Goal: Download file/media

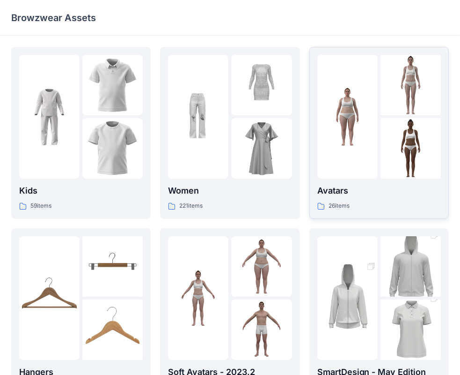
click at [374, 159] on div at bounding box center [347, 117] width 60 height 124
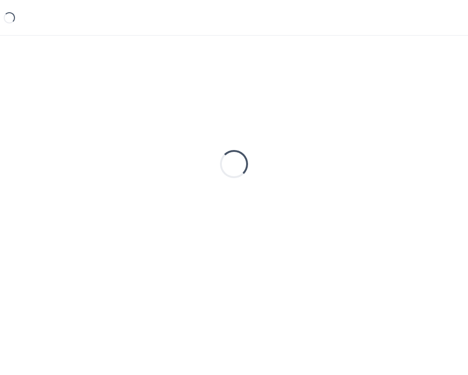
click at [374, 159] on div "Loading..." at bounding box center [234, 164] width 446 height 234
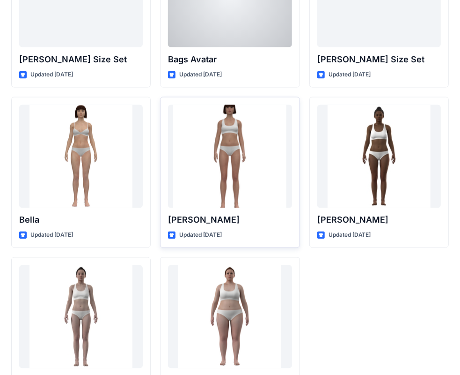
scroll to position [1116, 0]
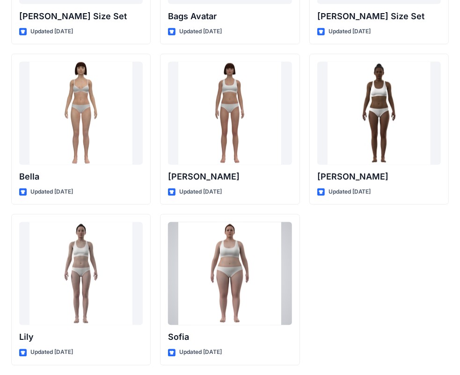
click at [232, 253] on div at bounding box center [230, 273] width 124 height 103
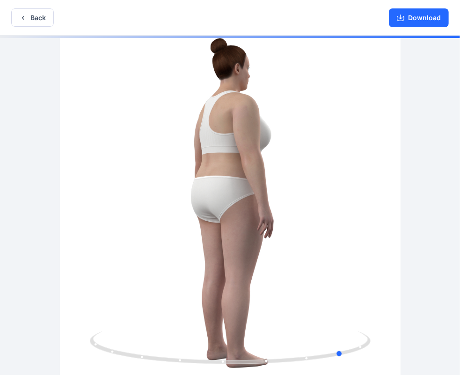
drag, startPoint x: 233, startPoint y: 219, endPoint x: 107, endPoint y: 225, distance: 126.1
click at [107, 225] on div at bounding box center [230, 206] width 460 height 341
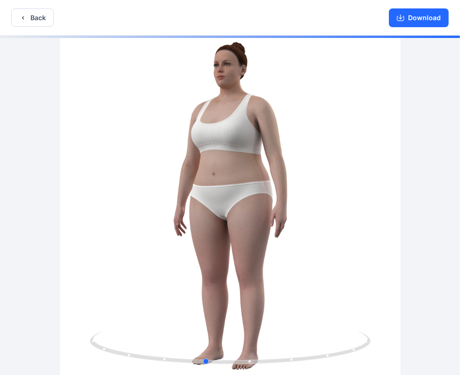
drag, startPoint x: 272, startPoint y: 230, endPoint x: 401, endPoint y: 228, distance: 128.8
click at [401, 228] on div at bounding box center [230, 206] width 460 height 341
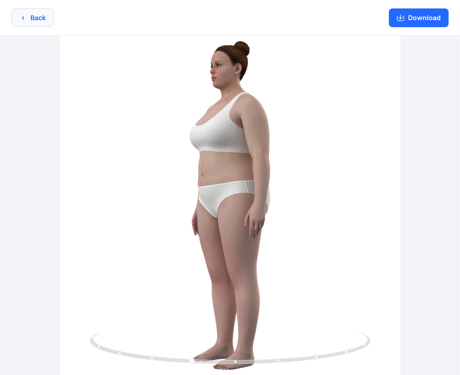
click at [41, 18] on button "Back" at bounding box center [32, 17] width 43 height 18
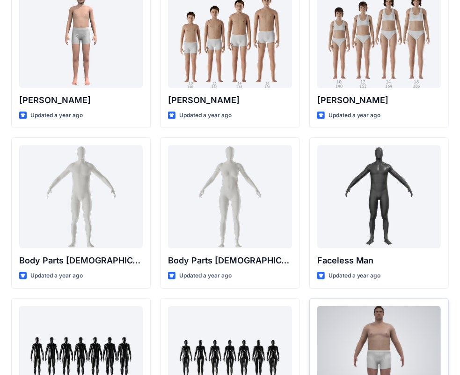
scroll to position [179, 0]
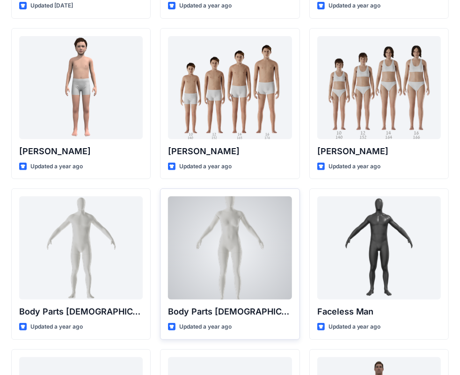
click at [255, 237] on div at bounding box center [230, 247] width 124 height 103
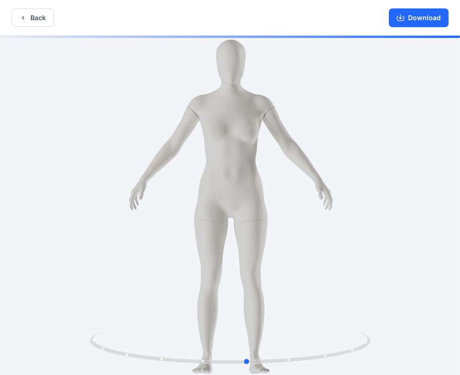
drag, startPoint x: 314, startPoint y: 235, endPoint x: 331, endPoint y: 233, distance: 17.4
click at [331, 233] on div at bounding box center [230, 206] width 460 height 341
click at [427, 18] on button "Download" at bounding box center [419, 17] width 60 height 19
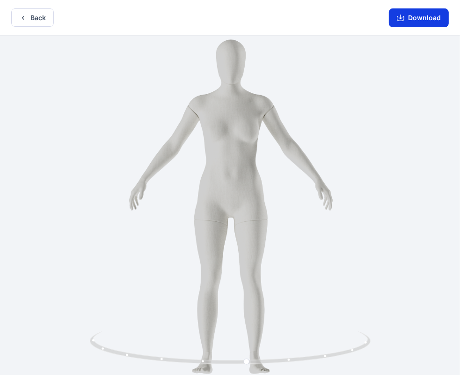
click at [412, 18] on button "Download" at bounding box center [419, 17] width 60 height 19
click at [419, 19] on button "Download" at bounding box center [419, 17] width 60 height 19
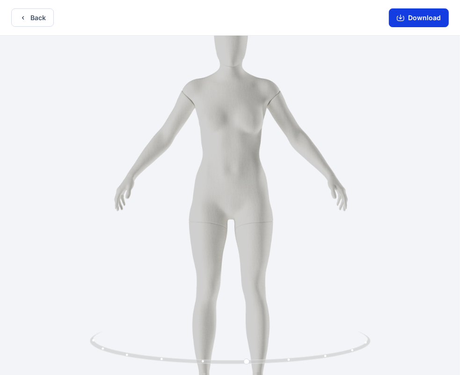
click at [395, 15] on button "Download" at bounding box center [419, 17] width 60 height 19
click at [430, 15] on button "Download" at bounding box center [419, 17] width 60 height 19
click at [417, 19] on button "Download" at bounding box center [419, 17] width 60 height 19
